Goal: Check status: Check status

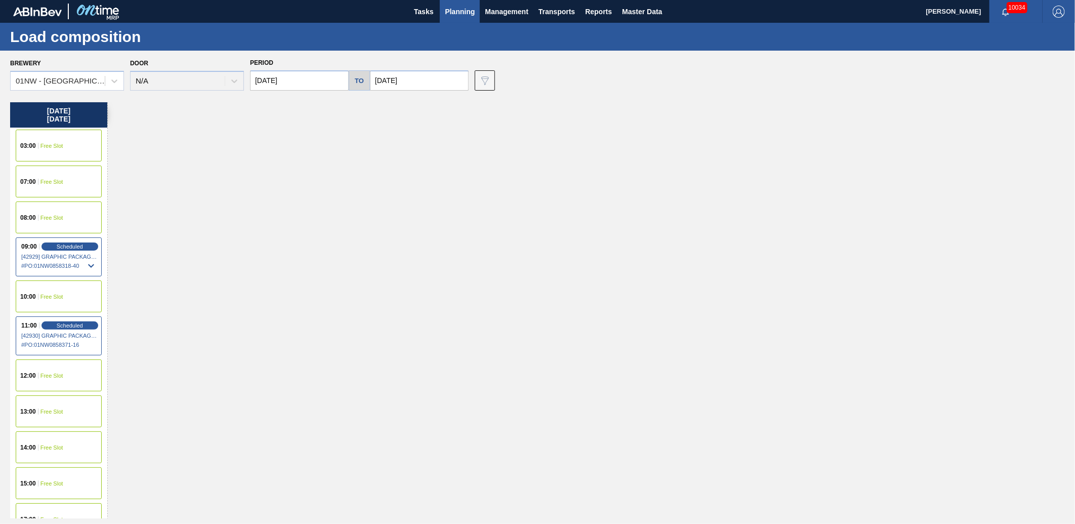
click at [456, 12] on span "Planning" at bounding box center [460, 12] width 30 height 12
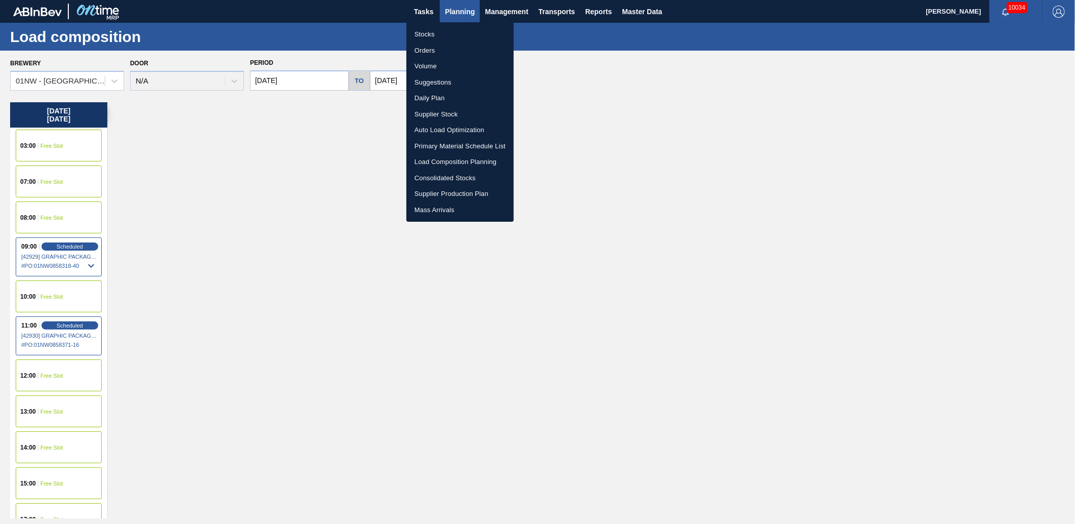
click at [431, 37] on li "Stocks" at bounding box center [459, 34] width 107 height 16
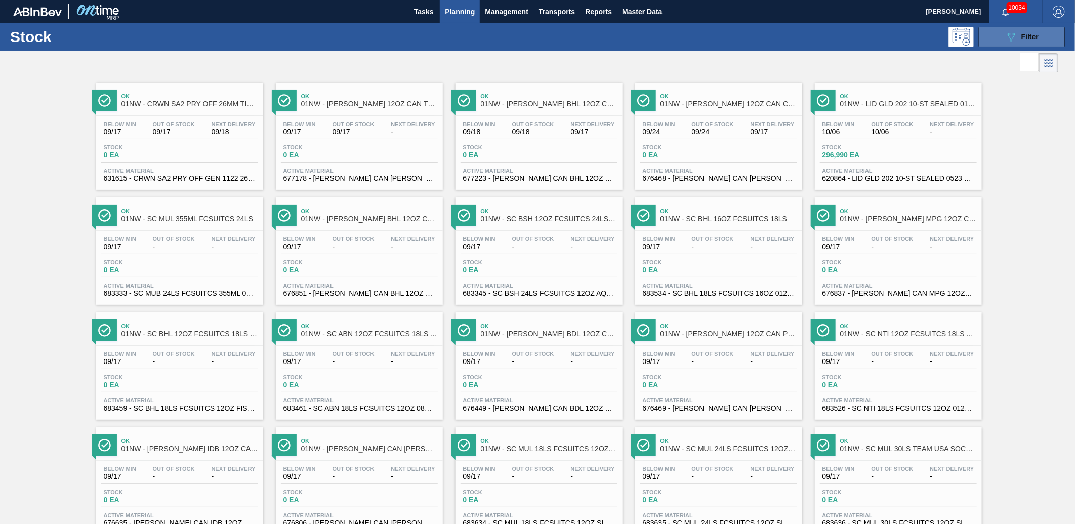
click at [1011, 42] on icon "089F7B8B-B2A5-4AFE-B5C0-19BA573D28AC" at bounding box center [1011, 37] width 12 height 12
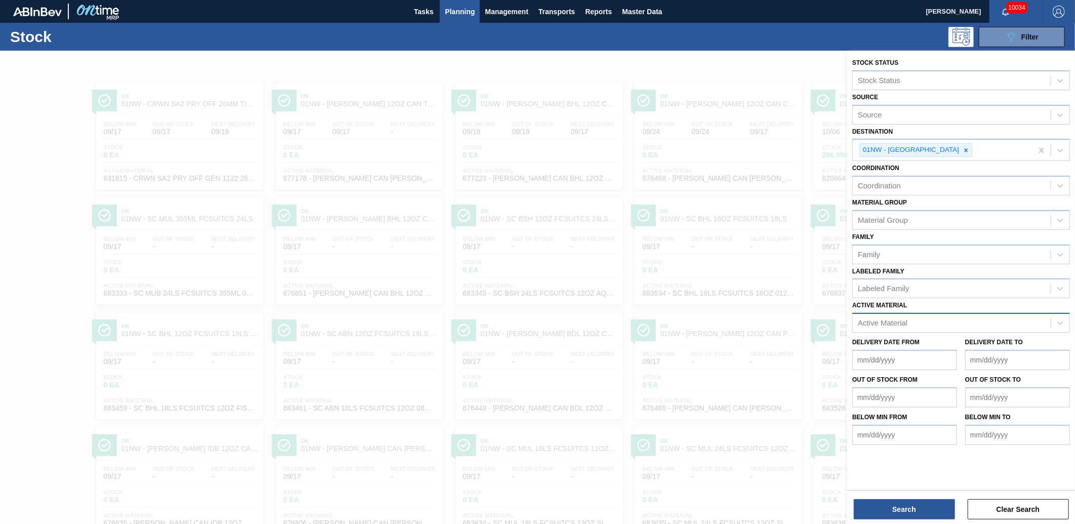
click at [912, 316] on div "Active Material" at bounding box center [952, 323] width 198 height 15
type Material "677376"
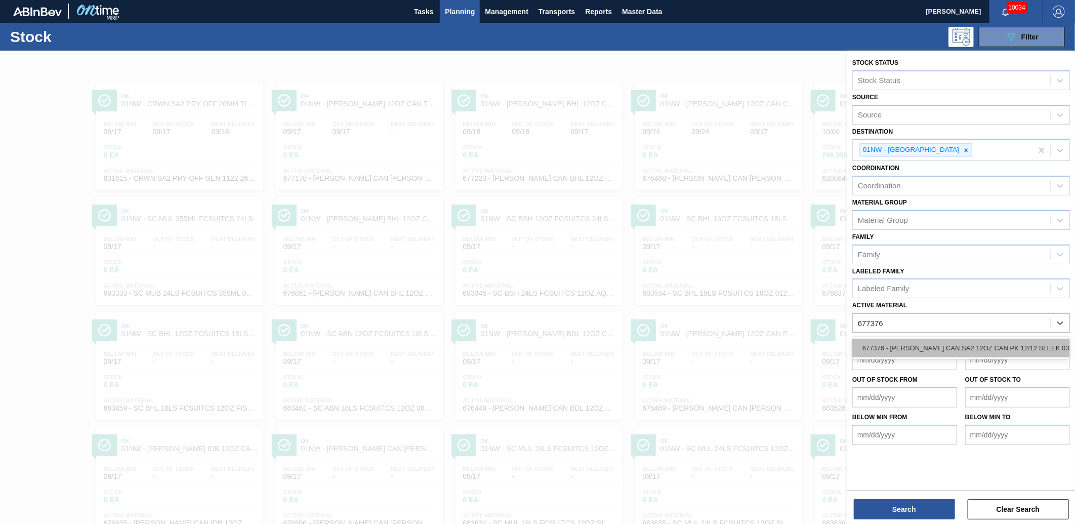
click at [925, 343] on div "677376 - [PERSON_NAME] CAN SA2 12OZ CAN PK 12/12 SLEEK 032" at bounding box center [961, 348] width 218 height 19
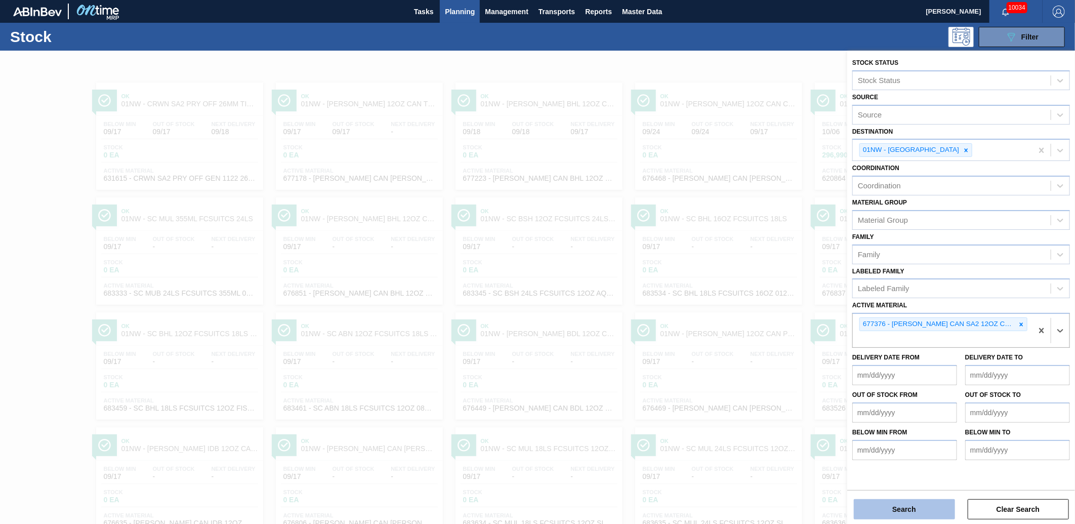
click at [918, 517] on button "Search" at bounding box center [904, 509] width 101 height 20
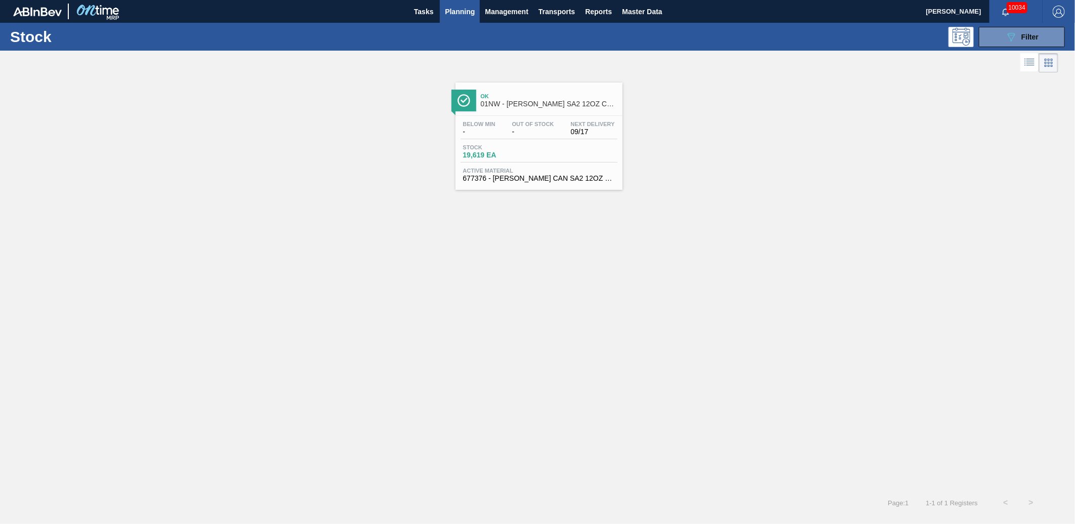
click at [570, 138] on div "Below Min - Out Of Stock - Next Delivery 09/17" at bounding box center [539, 130] width 157 height 18
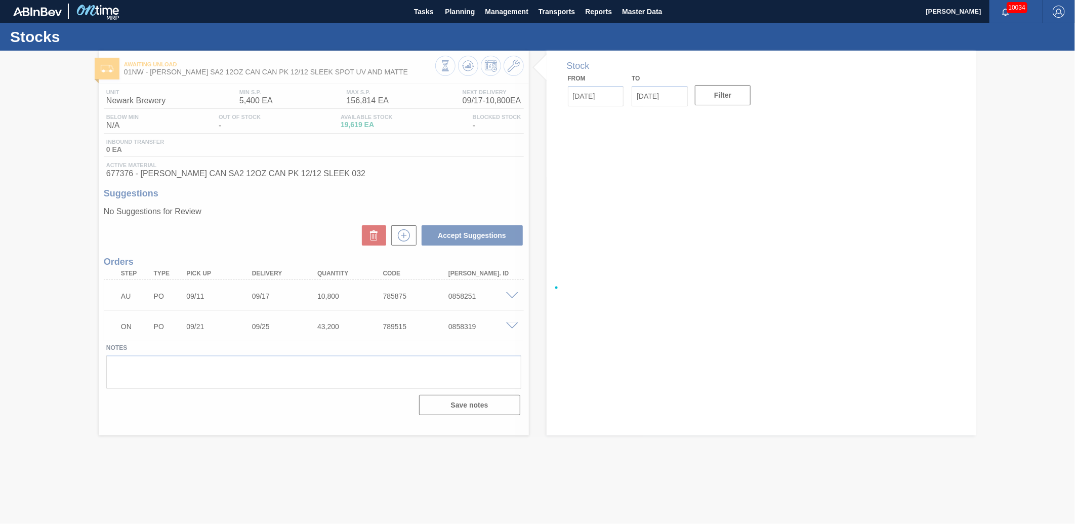
type input "[DATE]"
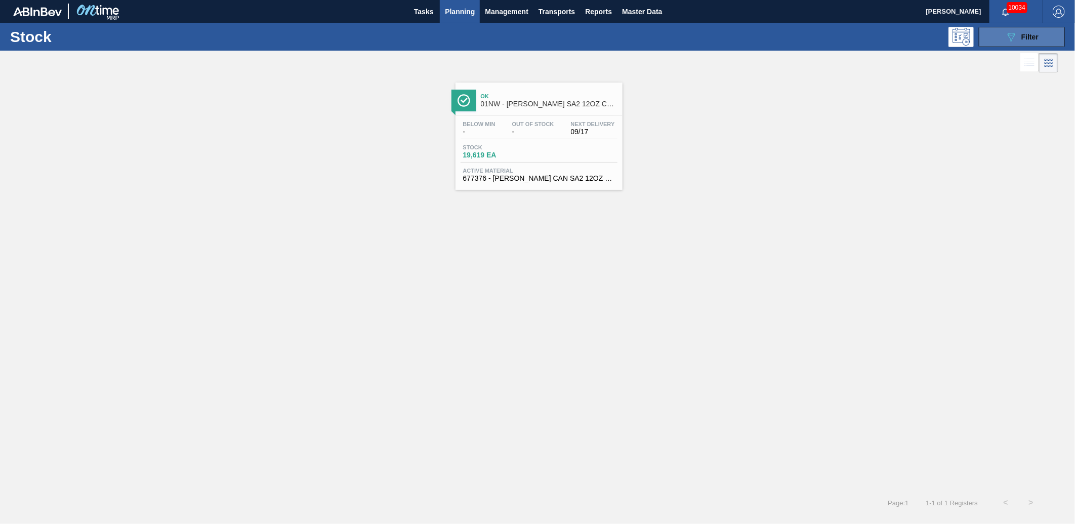
click at [989, 44] on button "089F7B8B-B2A5-4AFE-B5C0-19BA573D28AC Filter" at bounding box center [1022, 37] width 86 height 20
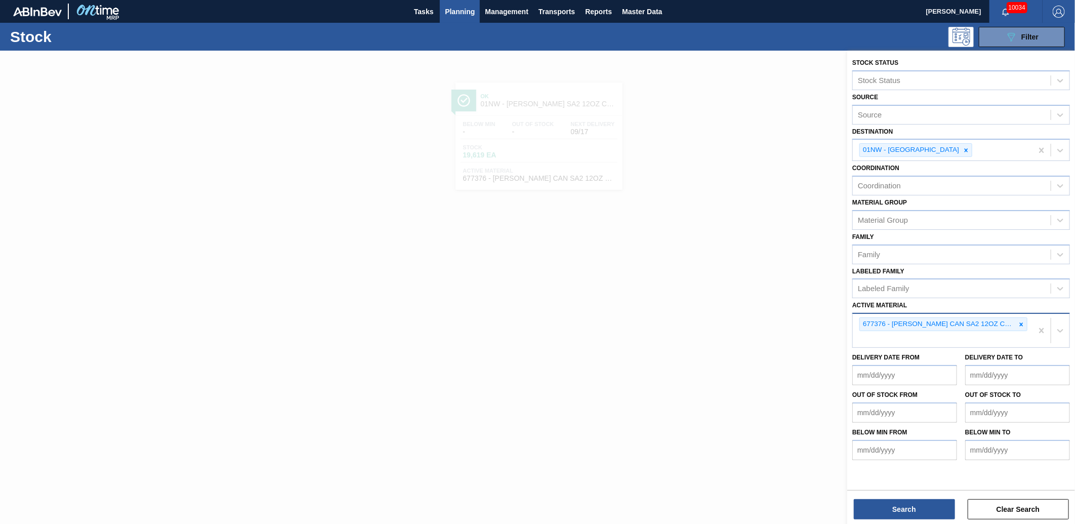
click at [1020, 318] on div at bounding box center [1021, 324] width 11 height 13
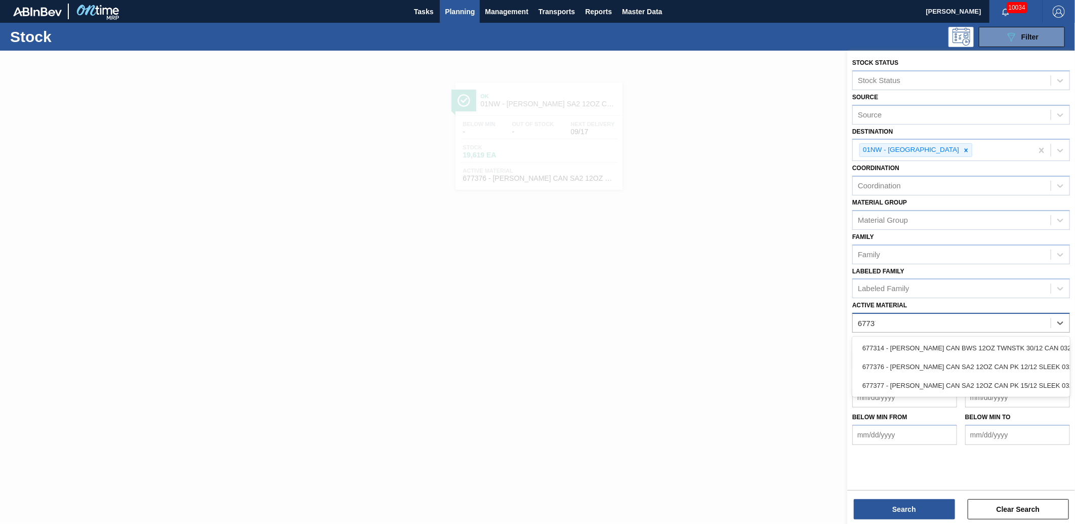
type Material "677377"
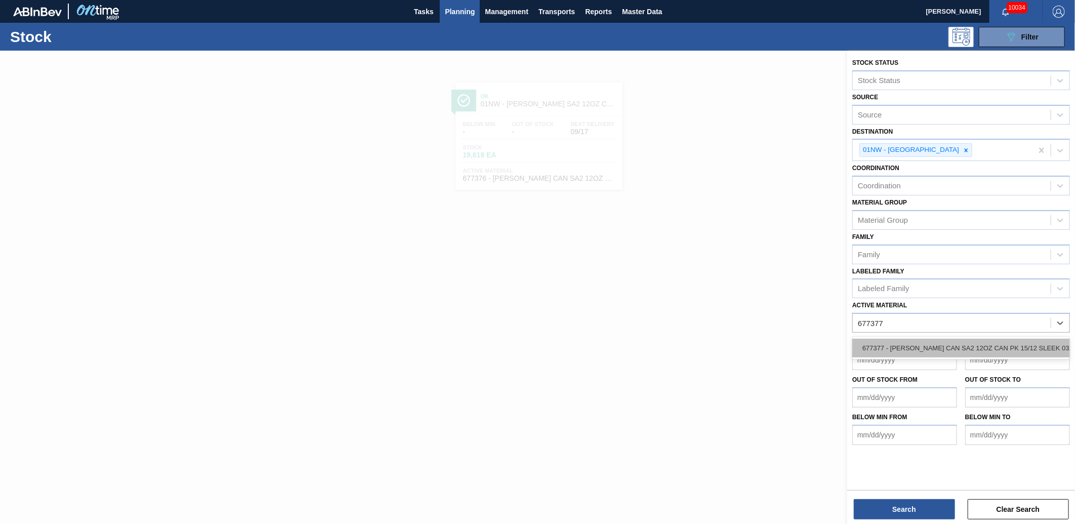
click at [1018, 343] on div "677377 - [PERSON_NAME] CAN SA2 12OZ CAN PK 15/12 SLEEK 032" at bounding box center [961, 348] width 218 height 19
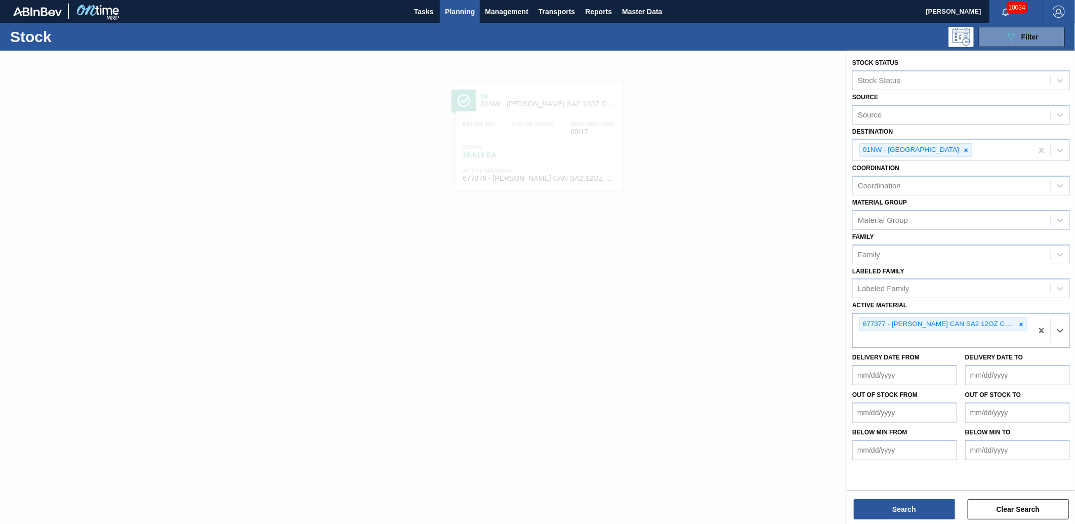
click at [908, 471] on div "Stock Status Stock Status Source Source Destination 01NW - [GEOGRAPHIC_DATA] Br…" at bounding box center [961, 269] width 228 height 437
click at [906, 498] on div "Search Clear Search" at bounding box center [961, 504] width 228 height 28
click at [902, 514] on button "Search" at bounding box center [904, 509] width 101 height 20
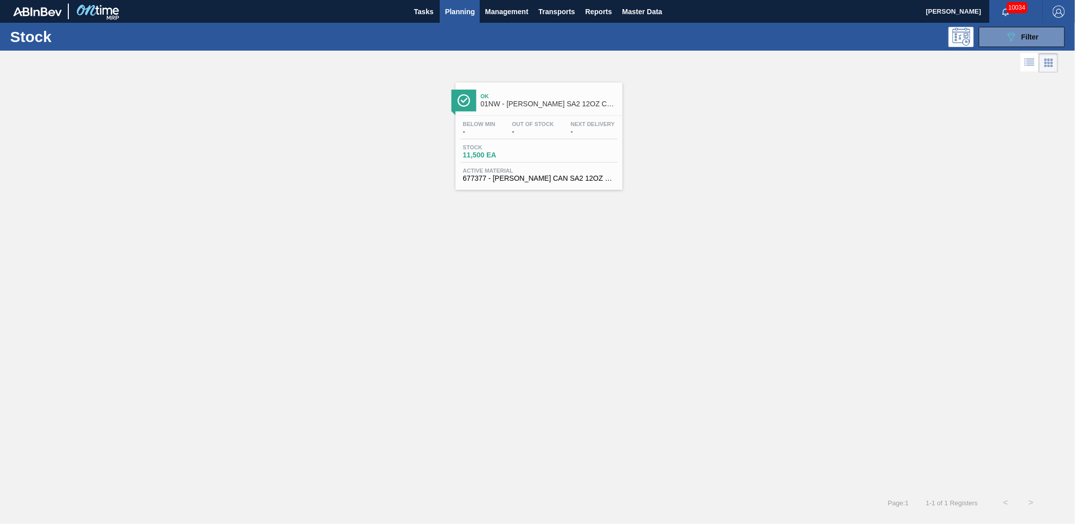
click at [560, 149] on div "Stock 11,500 EA" at bounding box center [539, 153] width 157 height 18
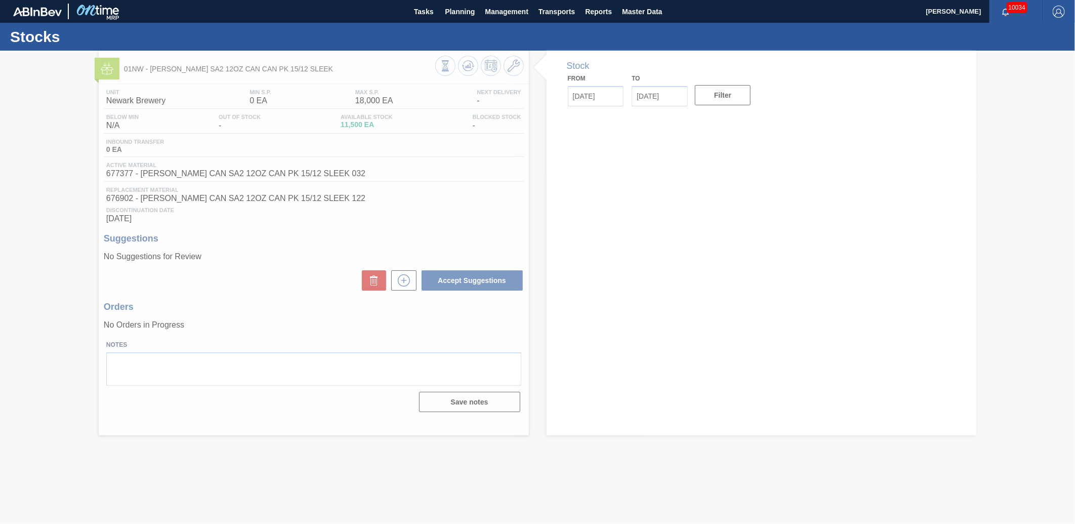
type input "[DATE]"
